Goal: Transaction & Acquisition: Purchase product/service

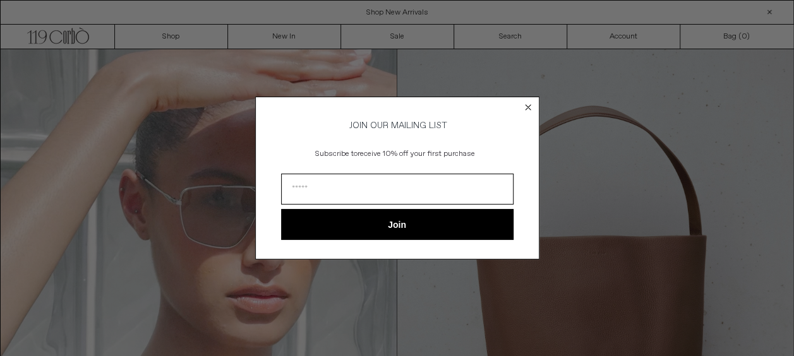
click at [533, 105] on circle "Close dialog" at bounding box center [528, 107] width 12 height 12
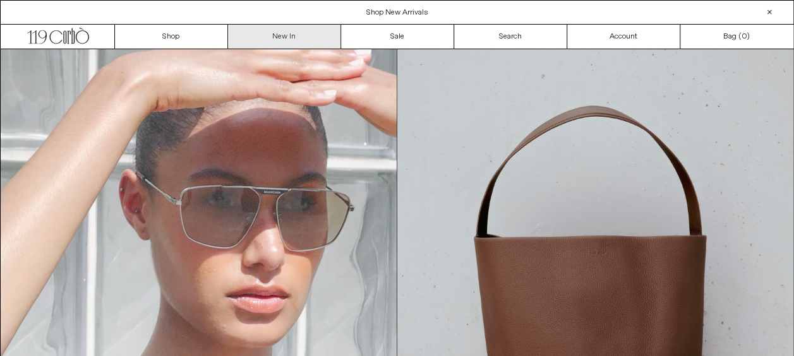
click at [310, 42] on link "New In" at bounding box center [284, 37] width 113 height 24
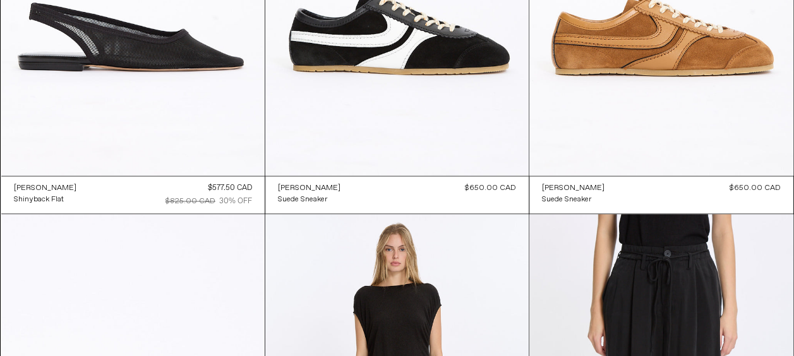
scroll to position [8076, 0]
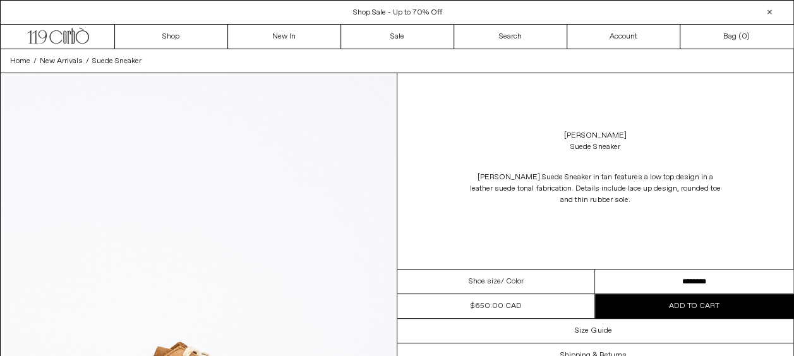
click at [628, 284] on select "**********" at bounding box center [694, 282] width 198 height 25
click at [446, 151] on div "Dries Van Noten Suede Sneaker" at bounding box center [596, 141] width 397 height 35
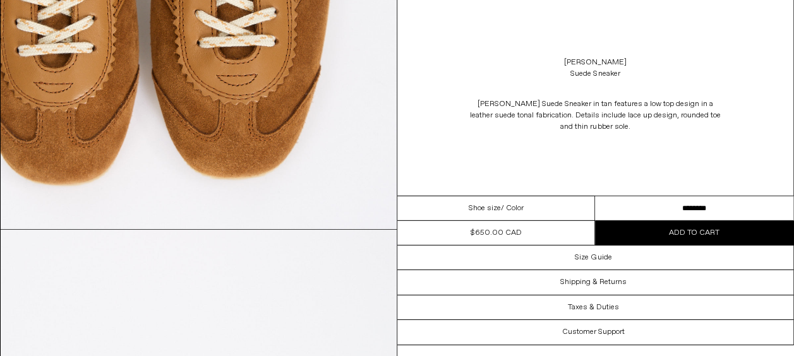
scroll to position [1827, 0]
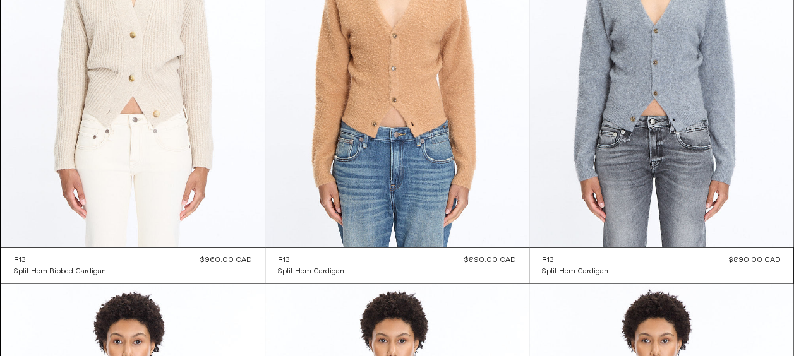
scroll to position [6224, 0]
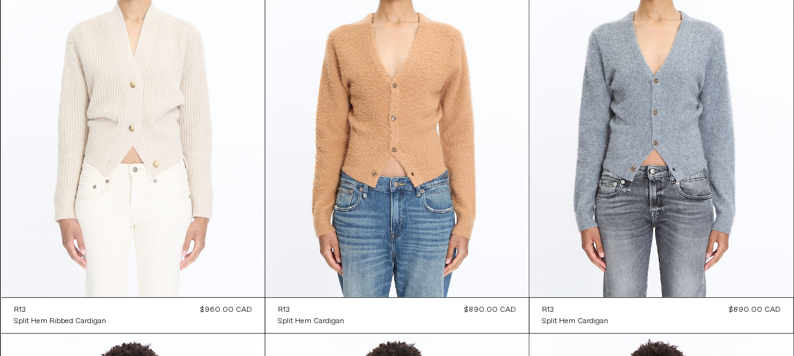
click at [223, 159] on at bounding box center [133, 100] width 264 height 396
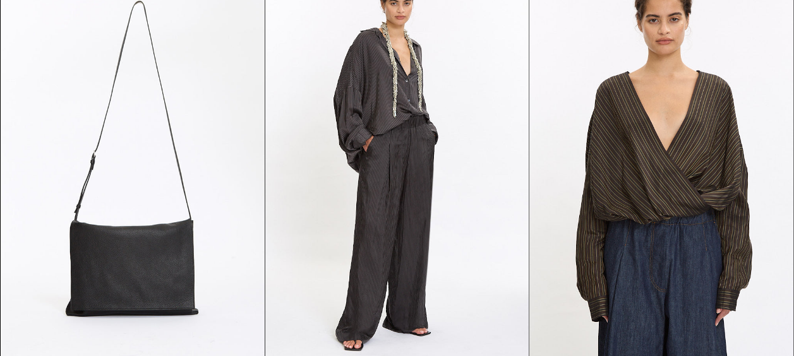
scroll to position [2227, 0]
